Goal: Task Accomplishment & Management: Complete application form

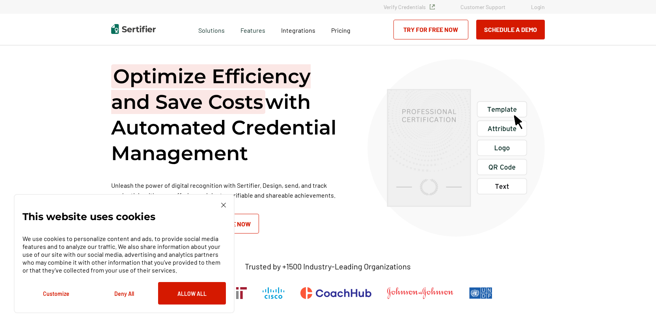
click at [425, 28] on link "Try for Free Now" at bounding box center [430, 30] width 75 height 20
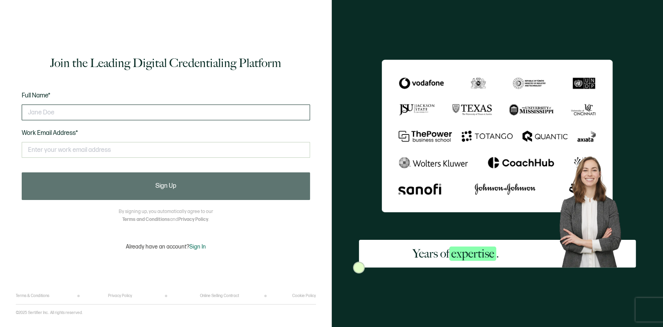
click at [62, 114] on input "text" at bounding box center [166, 112] width 288 height 16
type input "[PERSON_NAME]"
type input "[EMAIL_ADDRESS][DOMAIN_NAME]"
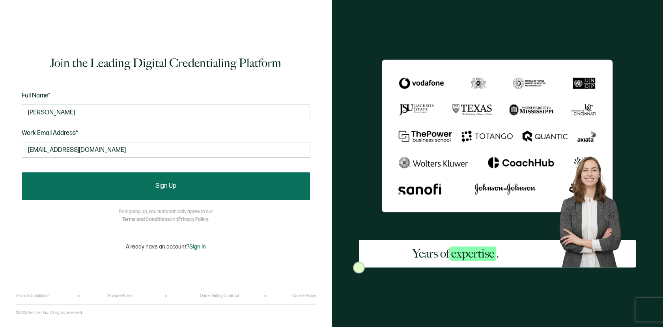
click at [156, 188] on span "Sign Up" at bounding box center [165, 186] width 21 height 6
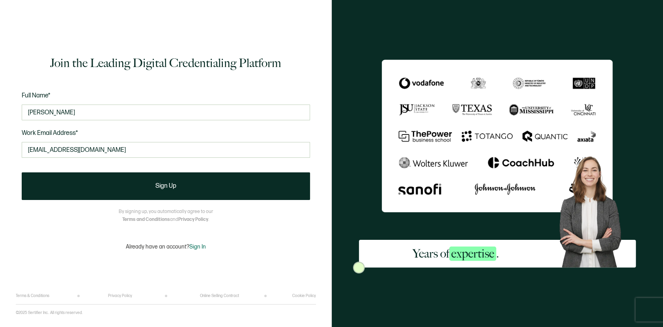
click at [421, 21] on icon at bounding box center [420, 22] width 2 height 2
